Goal: Find specific page/section: Find specific page/section

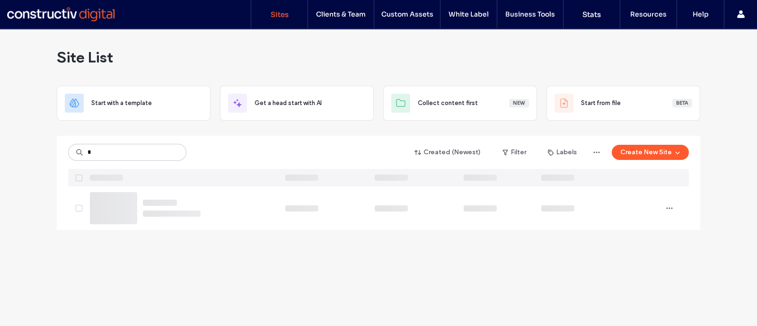
type input "*"
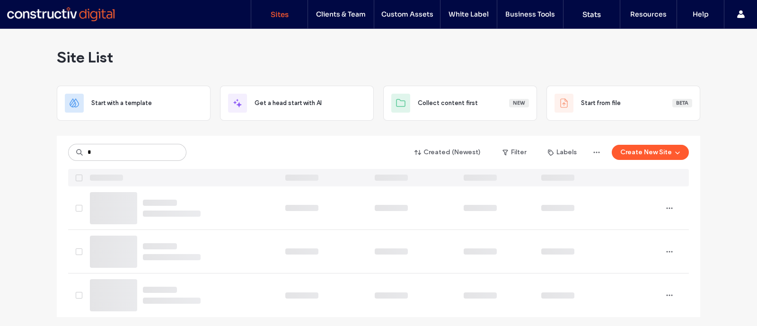
type input "*"
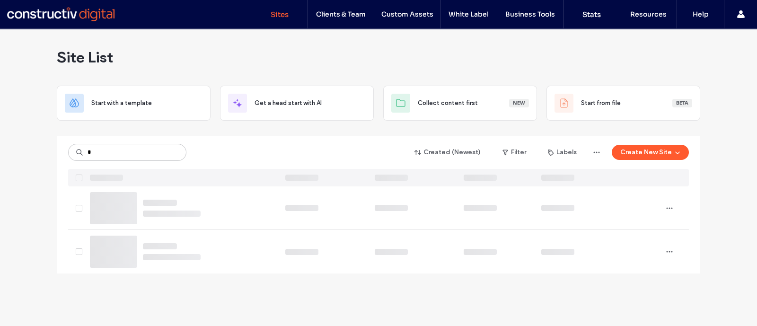
type input "*"
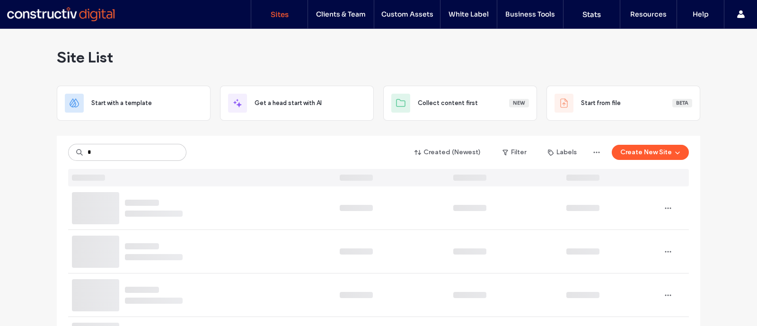
type input "*"
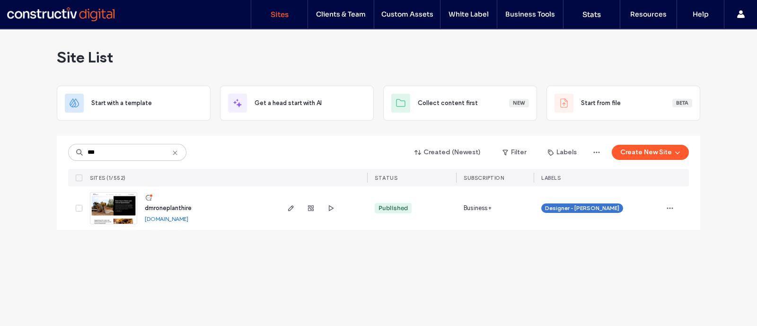
click at [93, 151] on input "***" at bounding box center [127, 152] width 118 height 17
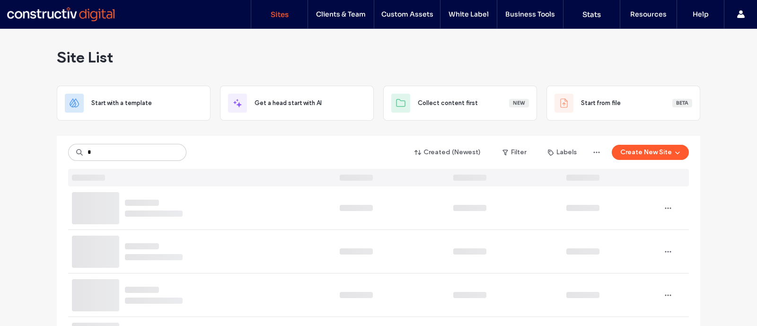
type input "*"
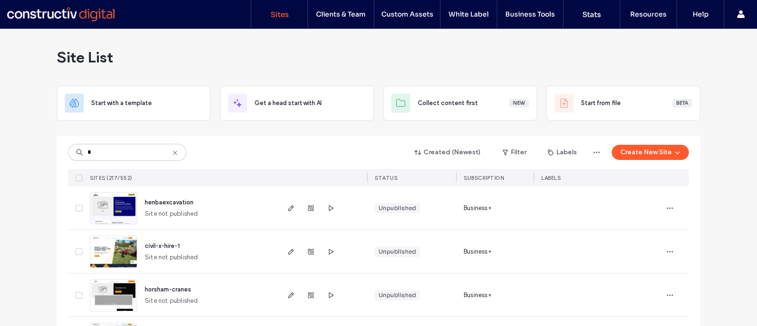
click at [122, 156] on input "*" at bounding box center [127, 152] width 118 height 17
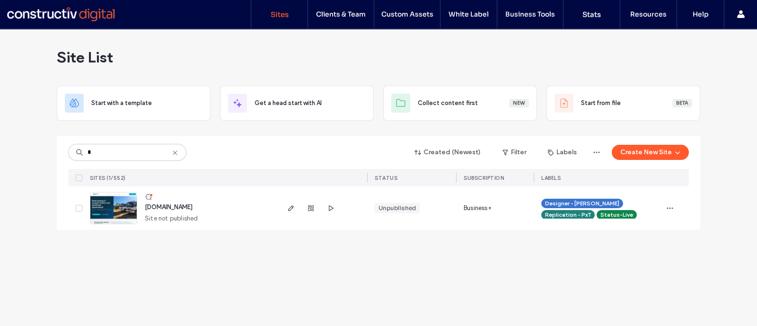
type input "*"
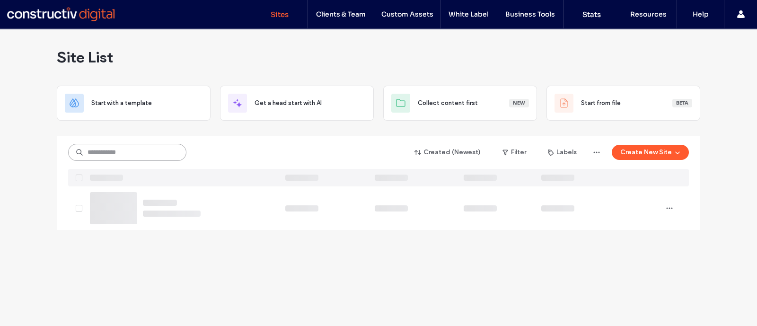
click at [124, 149] on input at bounding box center [127, 152] width 118 height 17
type input "*"
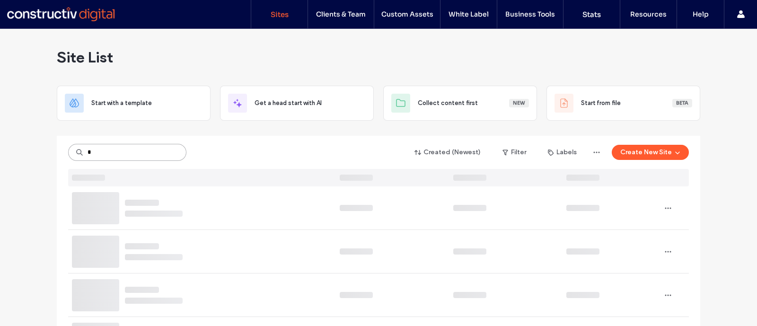
type input "*"
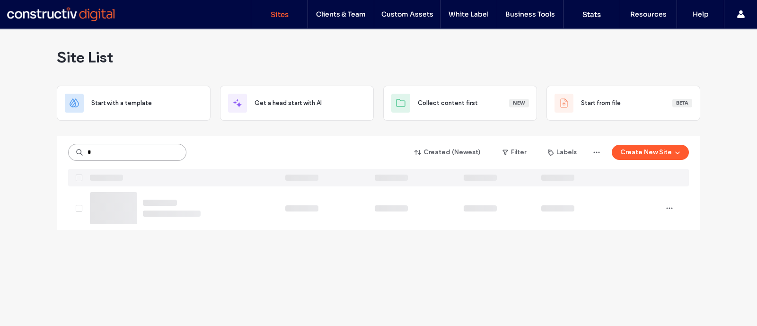
type input "*"
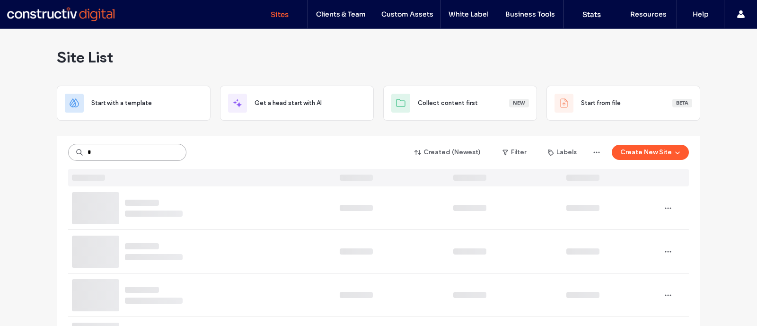
type input "*"
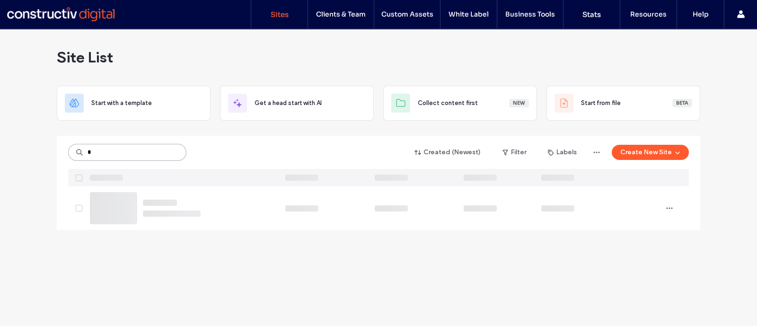
type input "*"
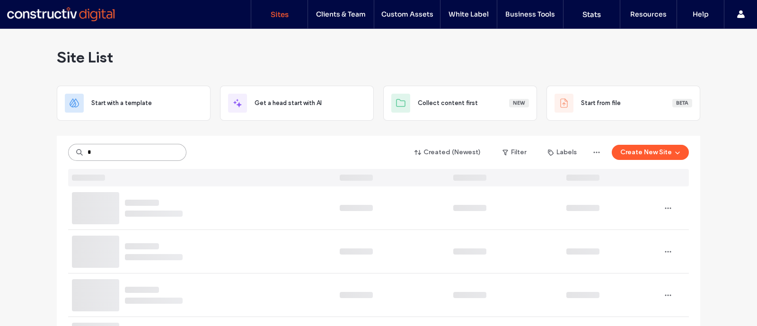
type input "*"
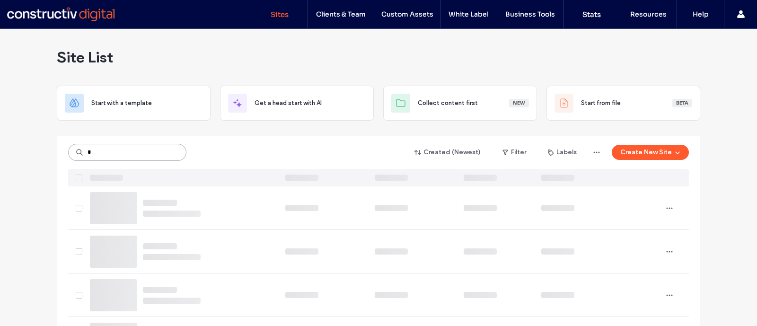
type input "*"
